Goal: Information Seeking & Learning: Learn about a topic

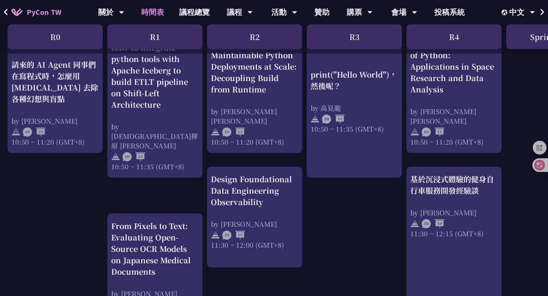
scroll to position [294, 0]
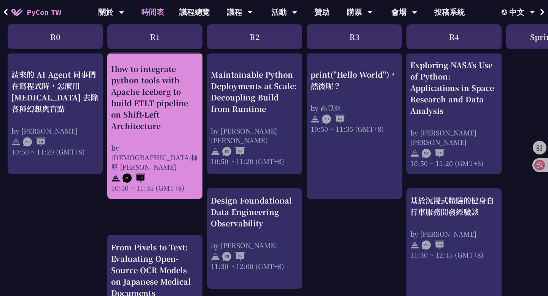
click at [155, 108] on div "How to integrate python tools with Apache Iceberg to build ETLT pipeline on Shi…" at bounding box center [154, 97] width 87 height 68
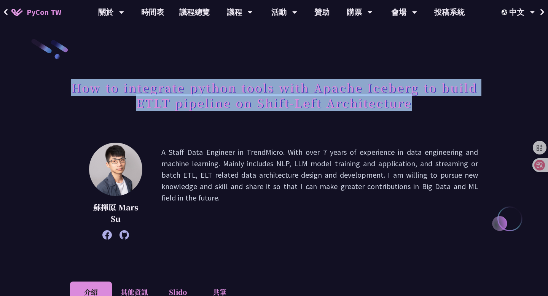
drag, startPoint x: 413, startPoint y: 103, endPoint x: 72, endPoint y: 91, distance: 340.6
click at [72, 91] on h1 "How to integrate python tools with Apache Iceberg to build ETLT pipeline on Shi…" at bounding box center [274, 95] width 408 height 38
copy h1 "How to integrate python tools with Apache Iceberg to build ETLT pipeline on Shi…"
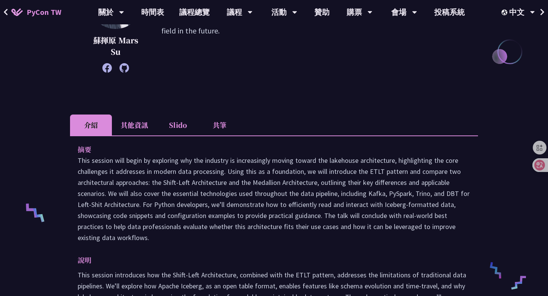
scroll to position [181, 0]
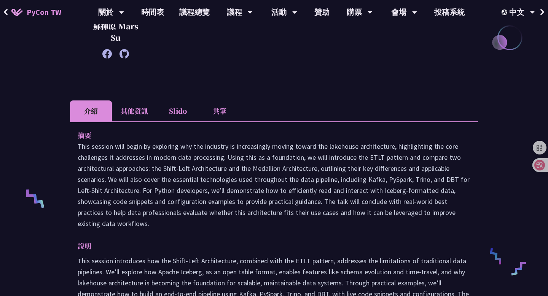
click at [222, 111] on li "共筆" at bounding box center [220, 110] width 42 height 21
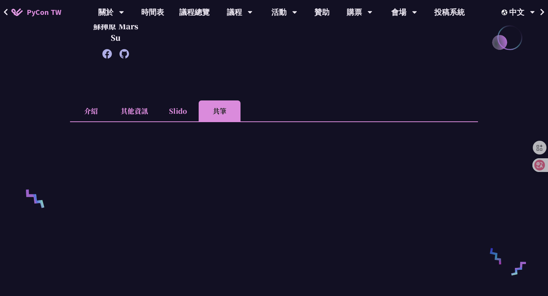
click at [181, 108] on li "Slido" at bounding box center [178, 110] width 42 height 21
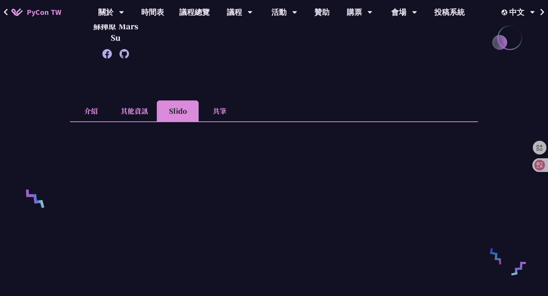
click at [205, 116] on li "共筆" at bounding box center [220, 110] width 42 height 21
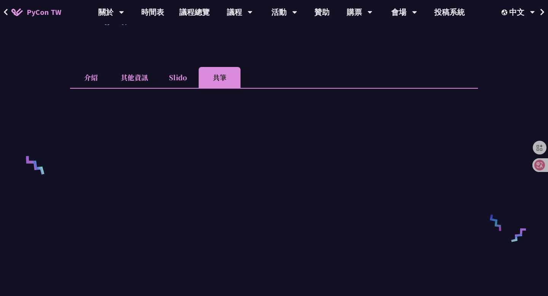
scroll to position [216, 0]
click at [91, 77] on li "介紹" at bounding box center [91, 75] width 42 height 21
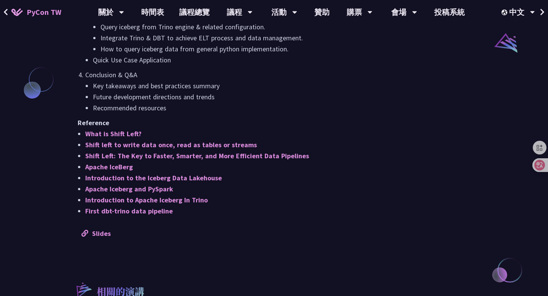
scroll to position [631, 0]
